Goal: Information Seeking & Learning: Learn about a topic

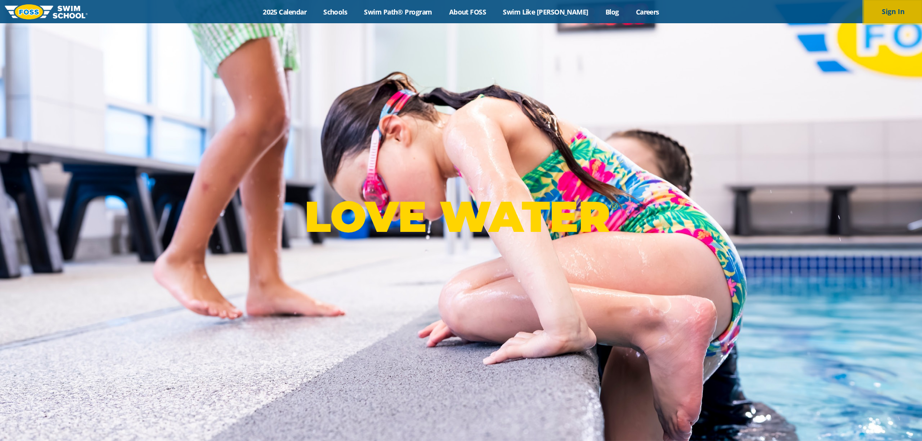
click at [900, 9] on button "Sign In" at bounding box center [893, 11] width 58 height 23
click at [307, 11] on link "2025 Calendar" at bounding box center [285, 11] width 61 height 9
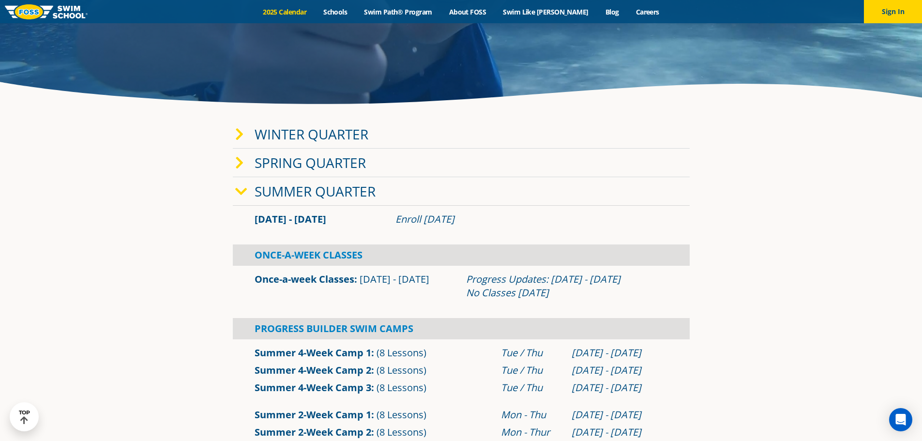
scroll to position [194, 0]
click at [243, 189] on icon at bounding box center [241, 192] width 12 height 14
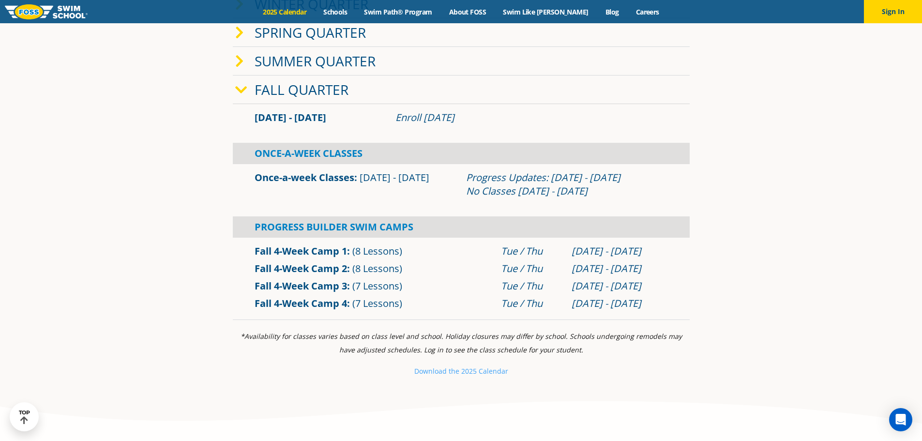
scroll to position [339, 0]
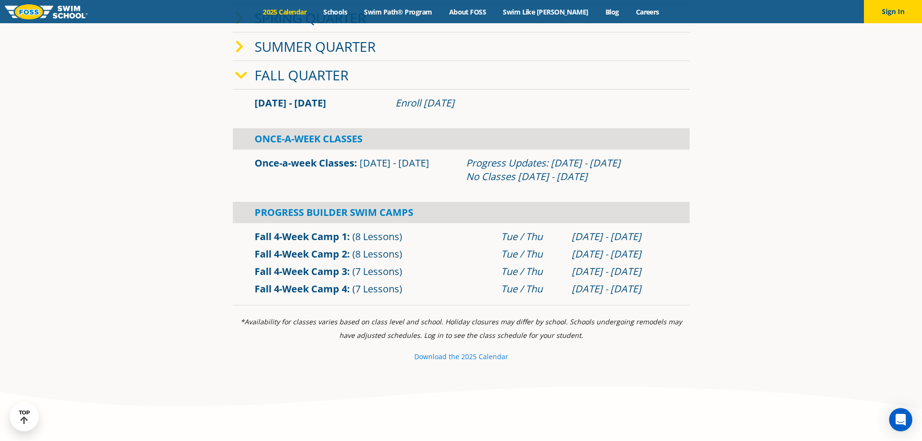
click at [469, 359] on small "e 2025 Calendar" at bounding box center [482, 356] width 53 height 9
